Goal: Task Accomplishment & Management: Manage account settings

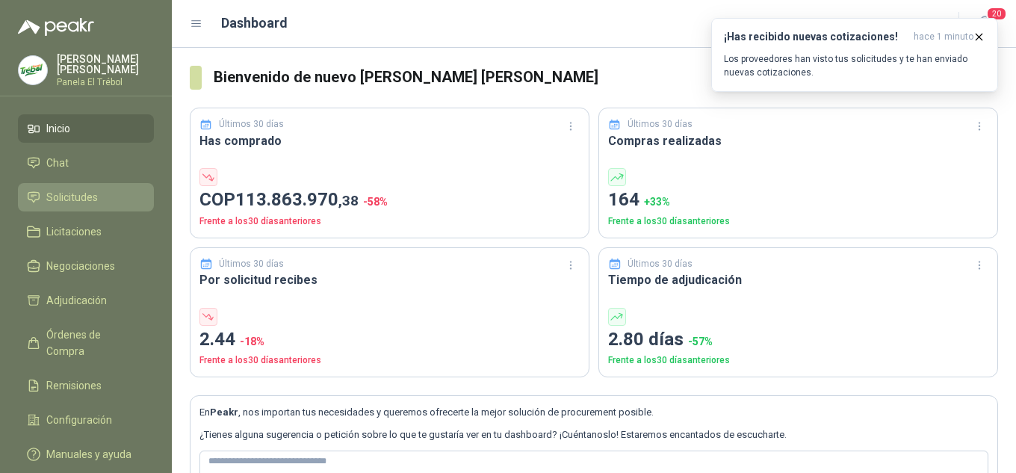
click at [71, 205] on span "Solicitudes" at bounding box center [72, 197] width 52 height 16
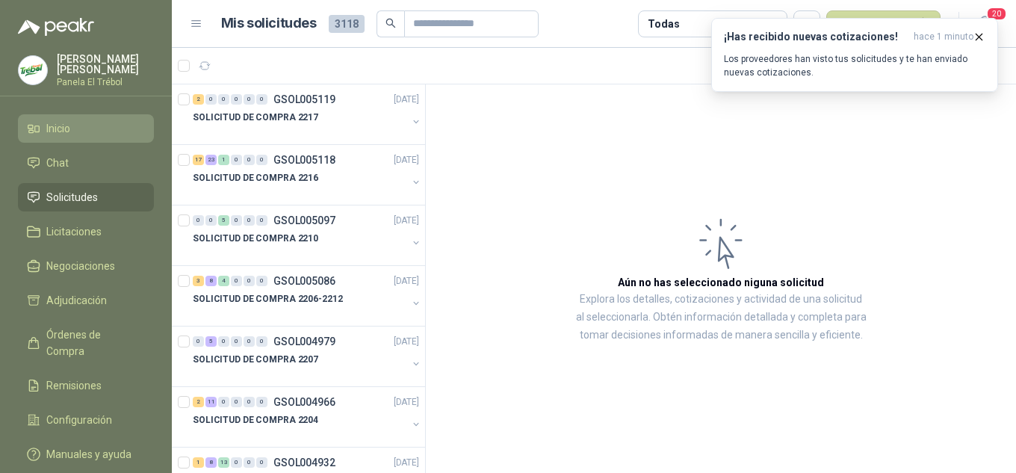
click at [42, 137] on li "Inicio" at bounding box center [86, 128] width 118 height 16
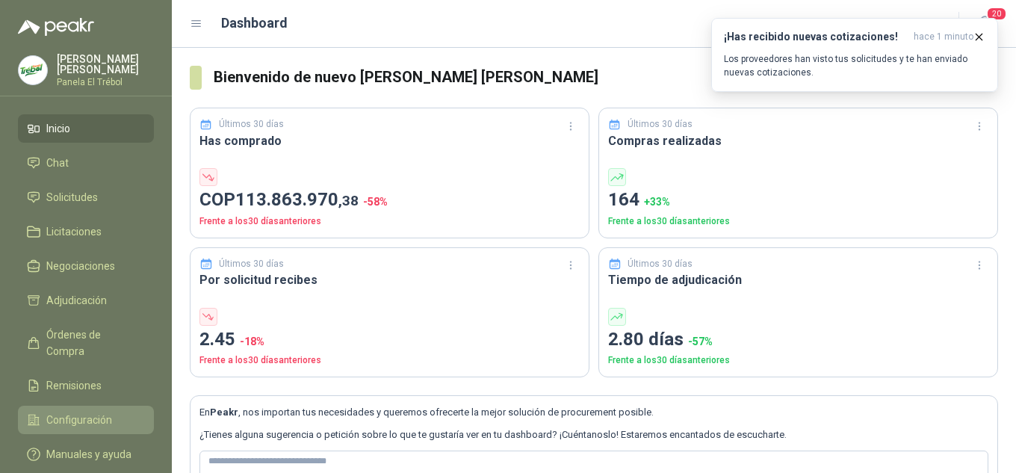
click at [84, 413] on span "Configuración" at bounding box center [79, 420] width 66 height 16
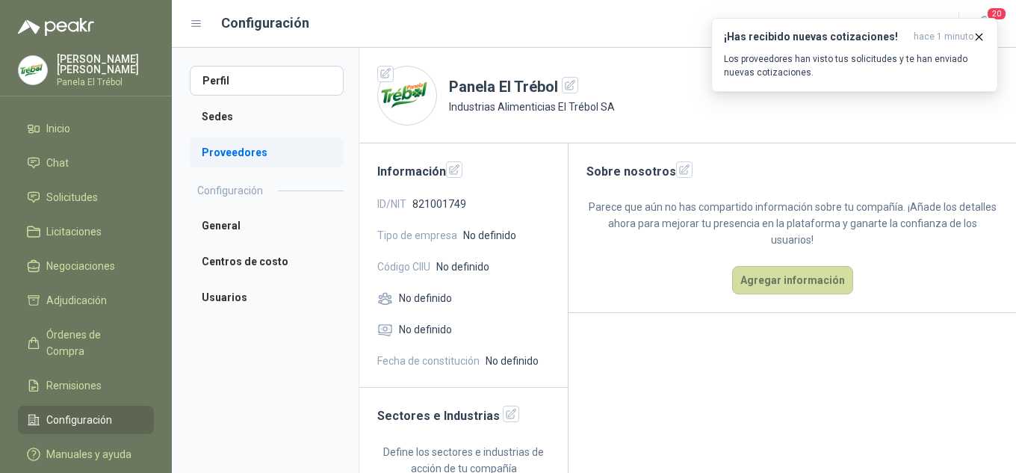
click at [236, 157] on li "Proveedores" at bounding box center [267, 152] width 154 height 30
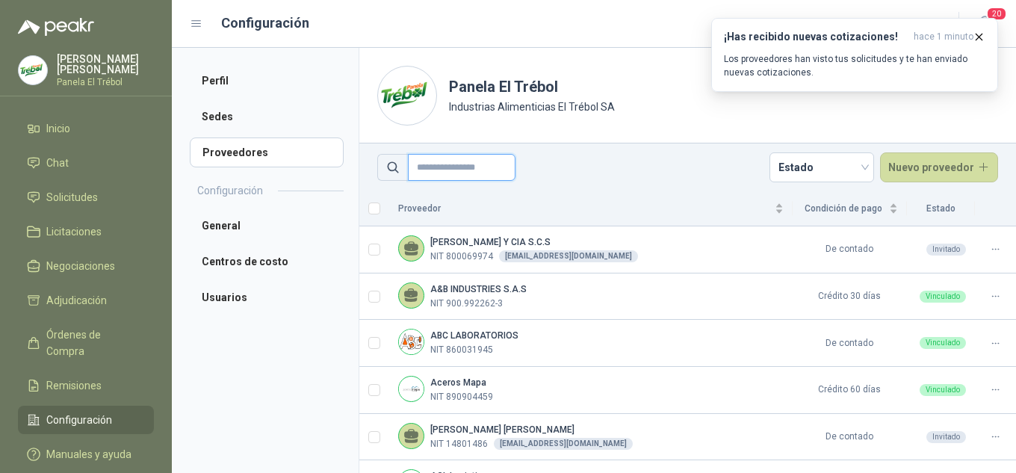
click at [432, 169] on input "text" at bounding box center [462, 167] width 108 height 27
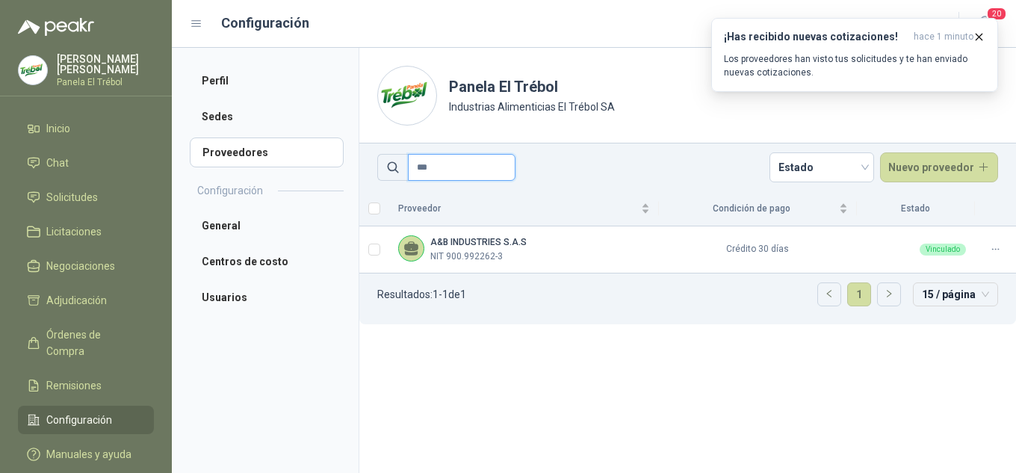
type input "***"
